Goal: Task Accomplishment & Management: Complete application form

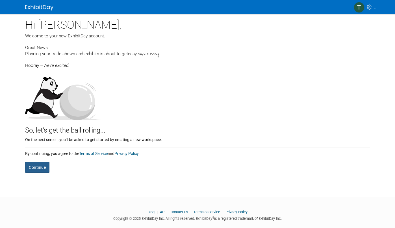
click at [44, 170] on button "Continue" at bounding box center [37, 167] width 24 height 11
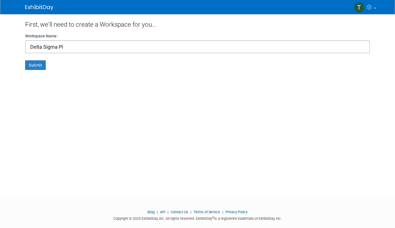
type input "Delta Sigma Pi"
click at [25, 60] on button "Submit" at bounding box center [35, 65] width 21 height 10
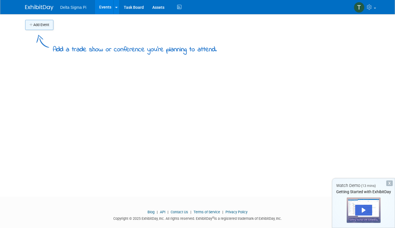
click at [48, 25] on button "Add Event" at bounding box center [39, 25] width 28 height 10
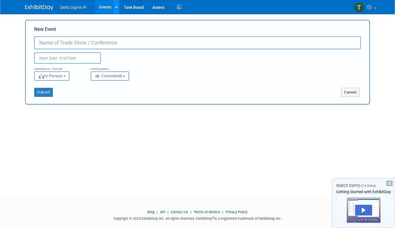
click at [113, 8] on link at bounding box center [116, 7] width 6 height 14
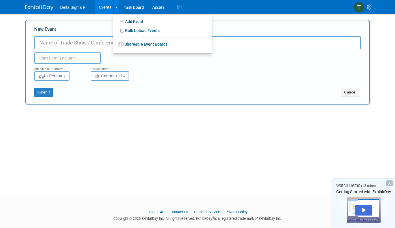
click at [152, 118] on div "Add Event Add a trade show or conference you're planning to attend. New Event D…" at bounding box center [197, 100] width 353 height 172
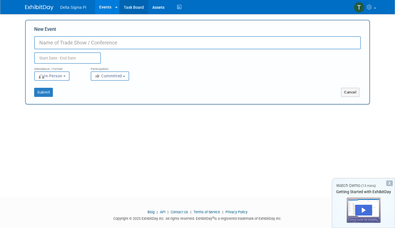
click at [135, 5] on link "Task Board" at bounding box center [134, 7] width 29 height 14
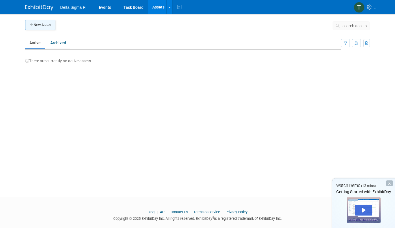
click at [44, 23] on button "New Asset" at bounding box center [40, 25] width 30 height 10
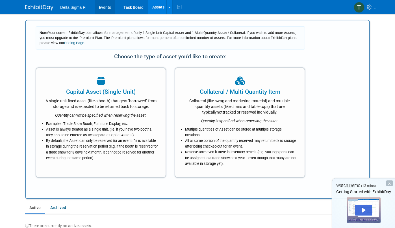
click at [96, 3] on link "Events" at bounding box center [105, 7] width 21 height 14
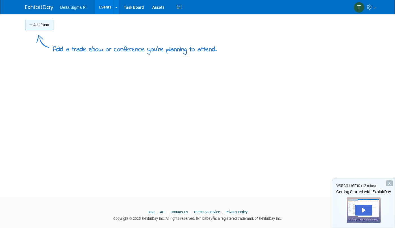
click at [42, 24] on button "Add Event" at bounding box center [39, 25] width 28 height 10
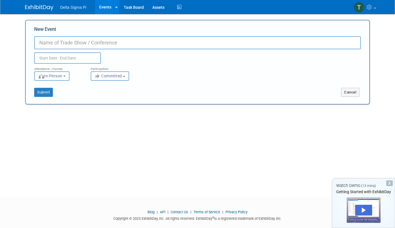
click at [80, 41] on input "New Event" at bounding box center [197, 42] width 327 height 13
type input "Fundrasiing"
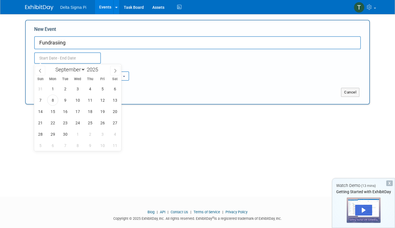
click at [72, 53] on input "text" at bounding box center [67, 57] width 67 height 11
click at [48, 96] on div "31 1 2 3 4 5 6 7 8 9 10 11 12 13 14 15 16 17 18 19 20 21 22 23 24 25 26 27 28 2…" at bounding box center [77, 117] width 87 height 68
click at [49, 96] on span "8" at bounding box center [52, 99] width 11 height 11
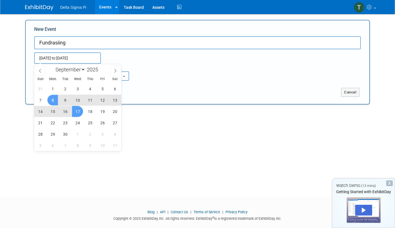
click at [80, 107] on span "17" at bounding box center [77, 111] width 11 height 11
type input "[DATE] to [DATE]"
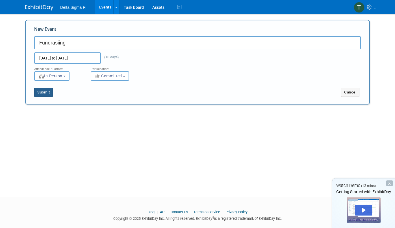
click at [41, 95] on button "Submit" at bounding box center [43, 92] width 19 height 9
type input "Fundrasiing"
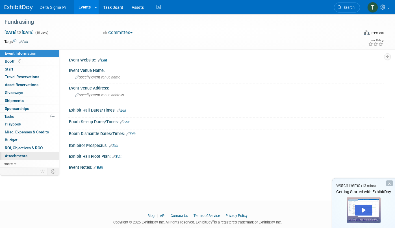
click at [22, 158] on link "0 Attachments 0" at bounding box center [29, 156] width 59 height 8
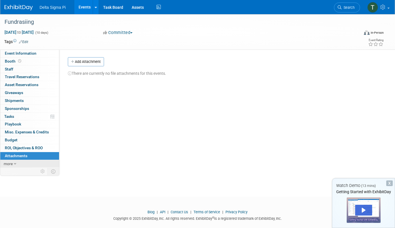
click at [16, 162] on link "more" at bounding box center [29, 164] width 59 height 8
